Goal: Task Accomplishment & Management: Manage account settings

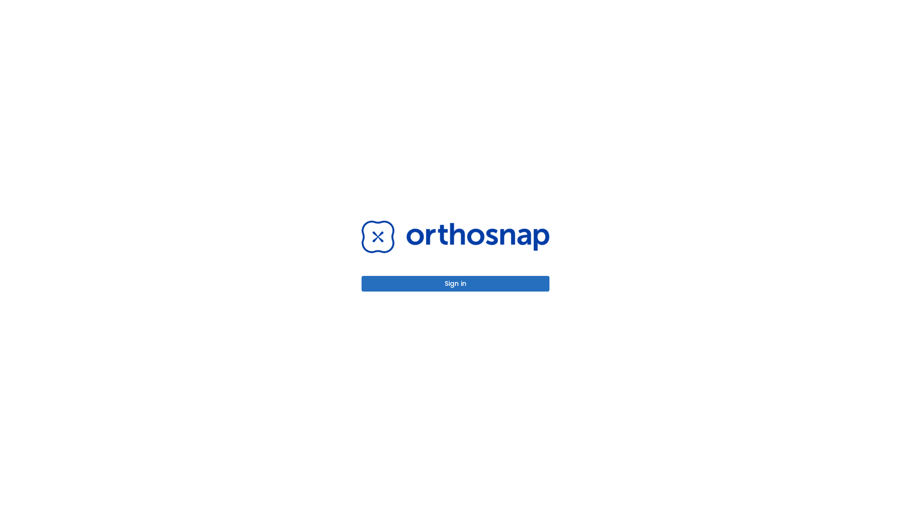
click at [455, 284] on button "Sign in" at bounding box center [455, 284] width 188 height 16
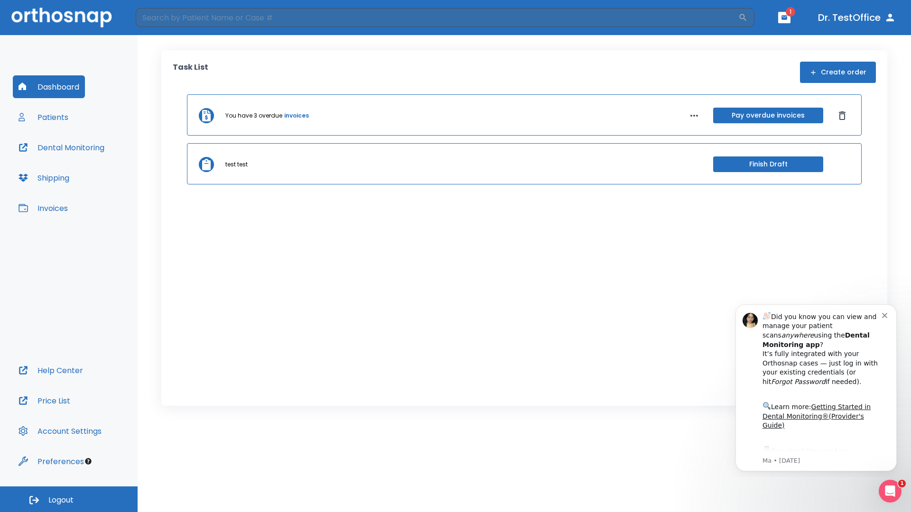
click at [69, 499] on span "Logout" at bounding box center [60, 500] width 25 height 10
